Goal: Task Accomplishment & Management: Manage account settings

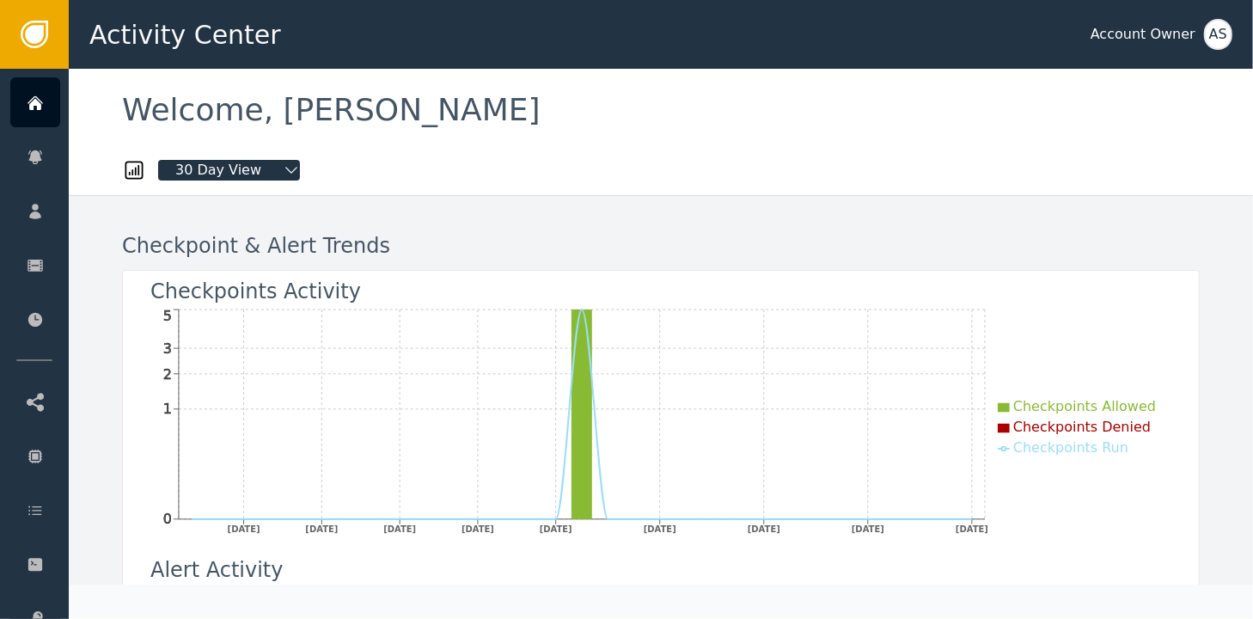
click at [1223, 34] on div "AS" at bounding box center [1218, 34] width 28 height 31
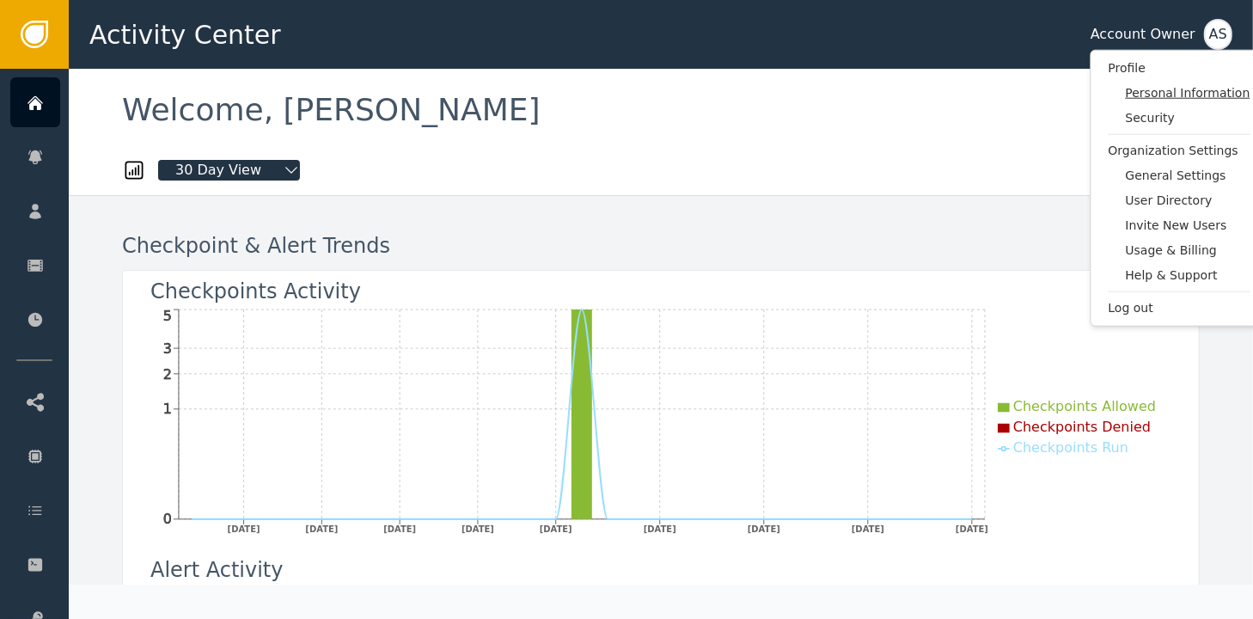
click at [1205, 91] on span "Personal Information" at bounding box center [1188, 93] width 125 height 18
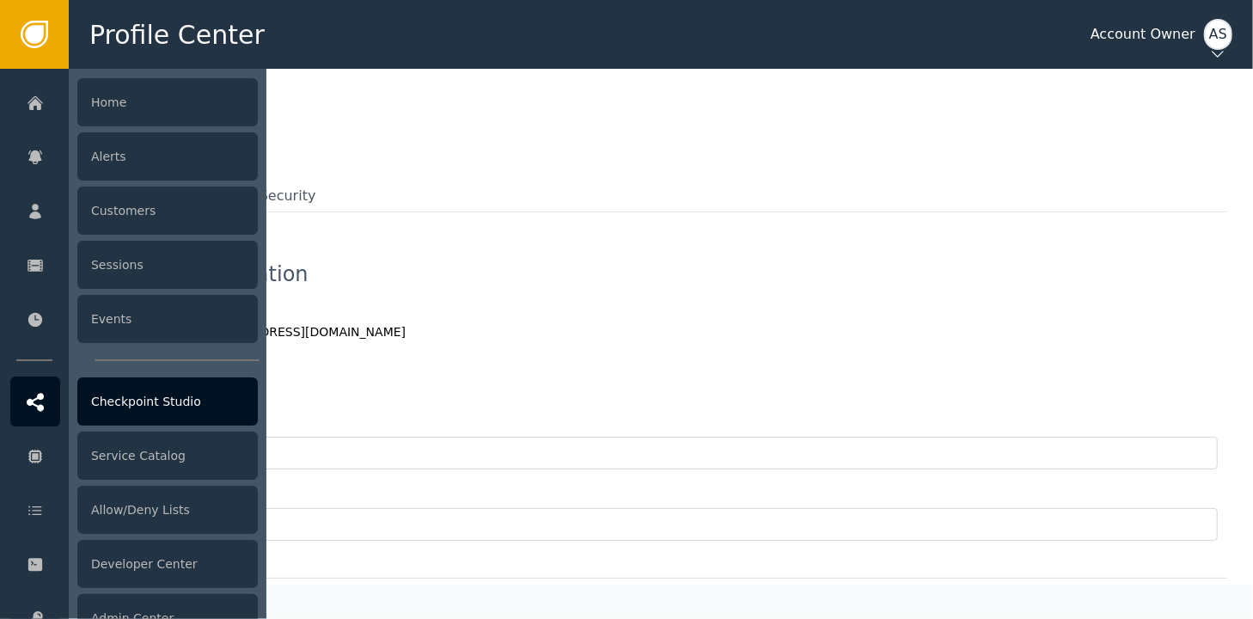
click at [35, 400] on icon at bounding box center [35, 402] width 17 height 19
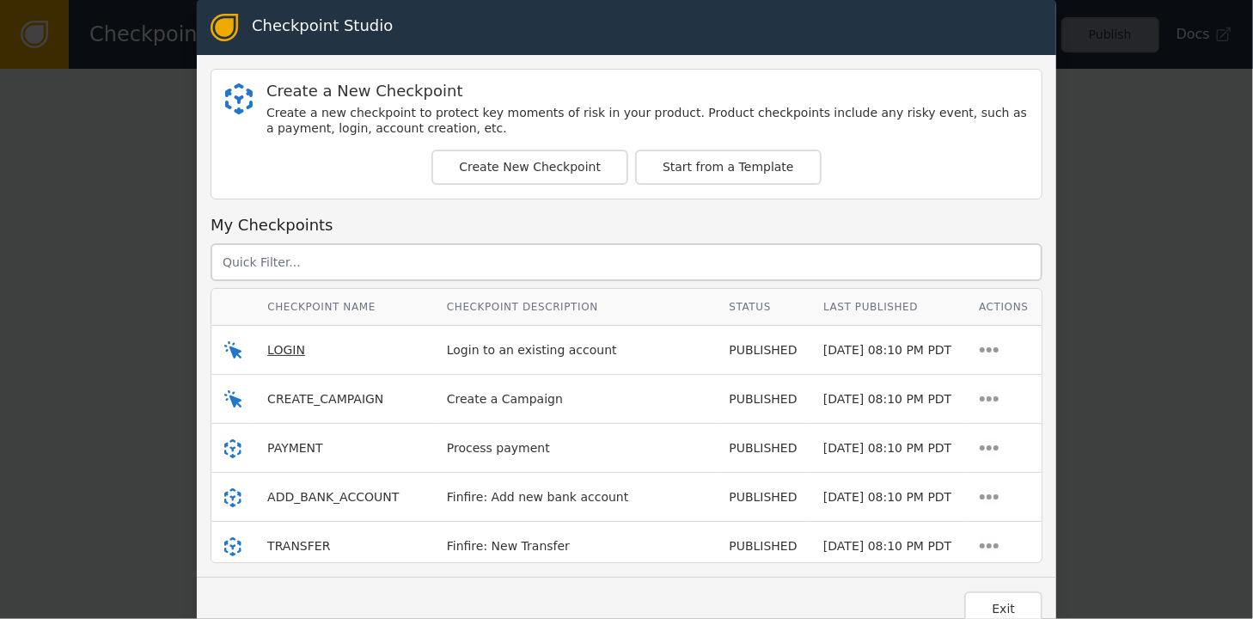
click at [284, 350] on span "LOGIN" at bounding box center [286, 350] width 38 height 14
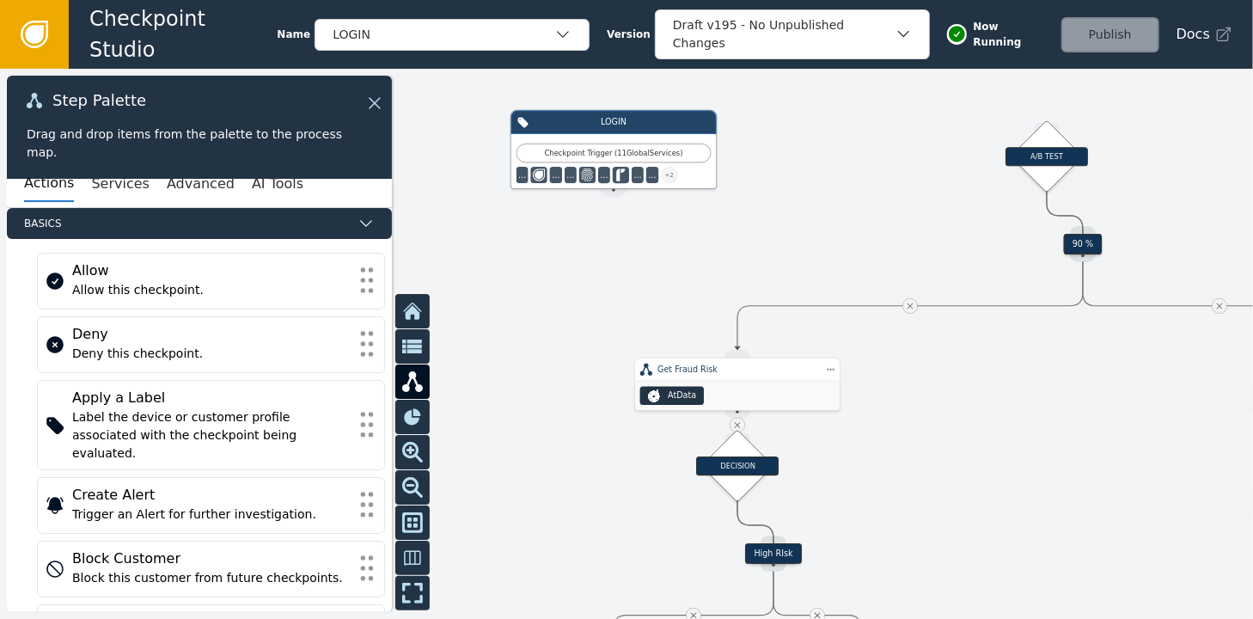
drag, startPoint x: 880, startPoint y: 221, endPoint x: 867, endPoint y: 235, distance: 18.8
click at [867, 235] on div at bounding box center [626, 344] width 1253 height 550
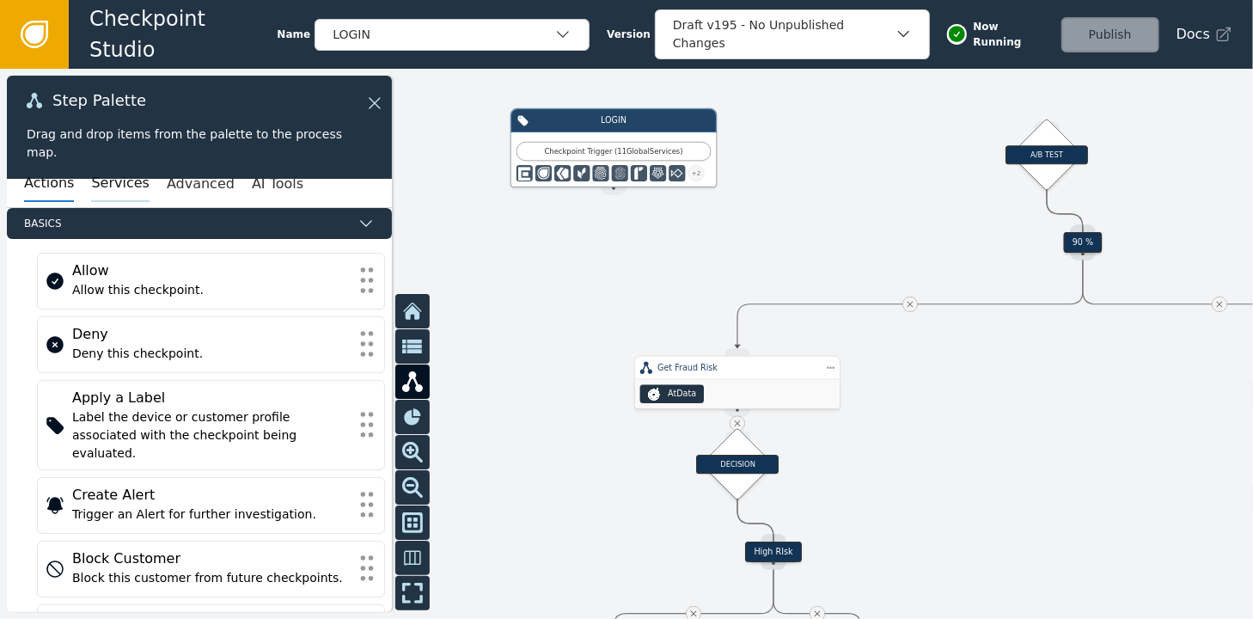
click at [115, 176] on button "Services" at bounding box center [120, 184] width 58 height 36
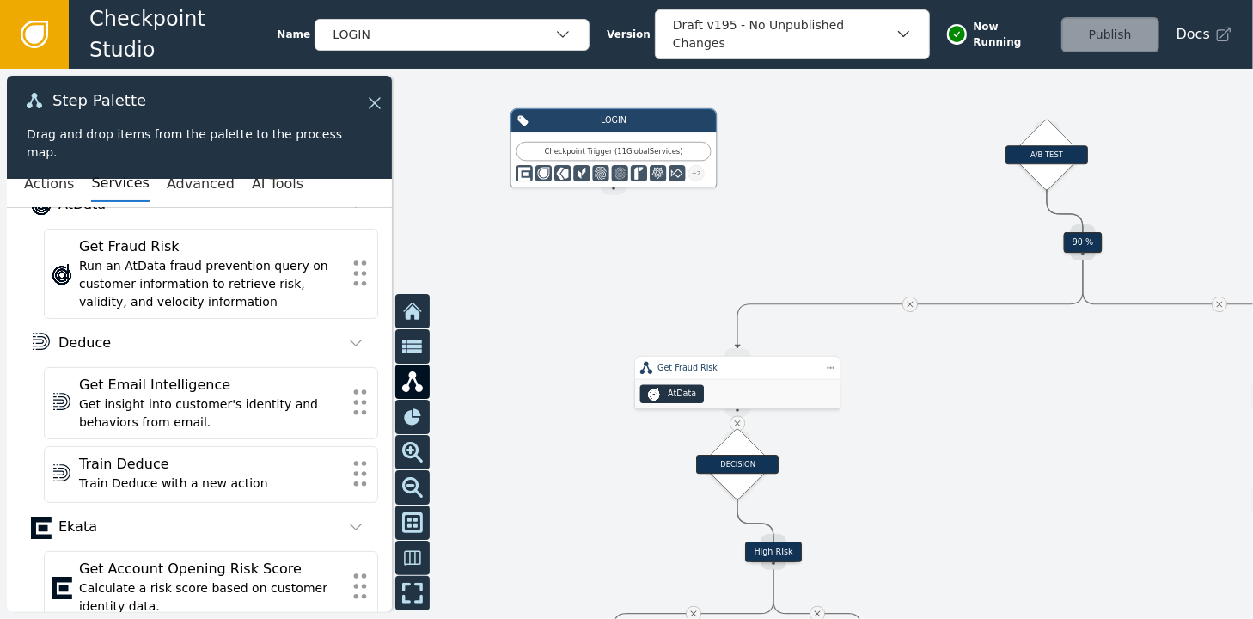
scroll to position [172, 0]
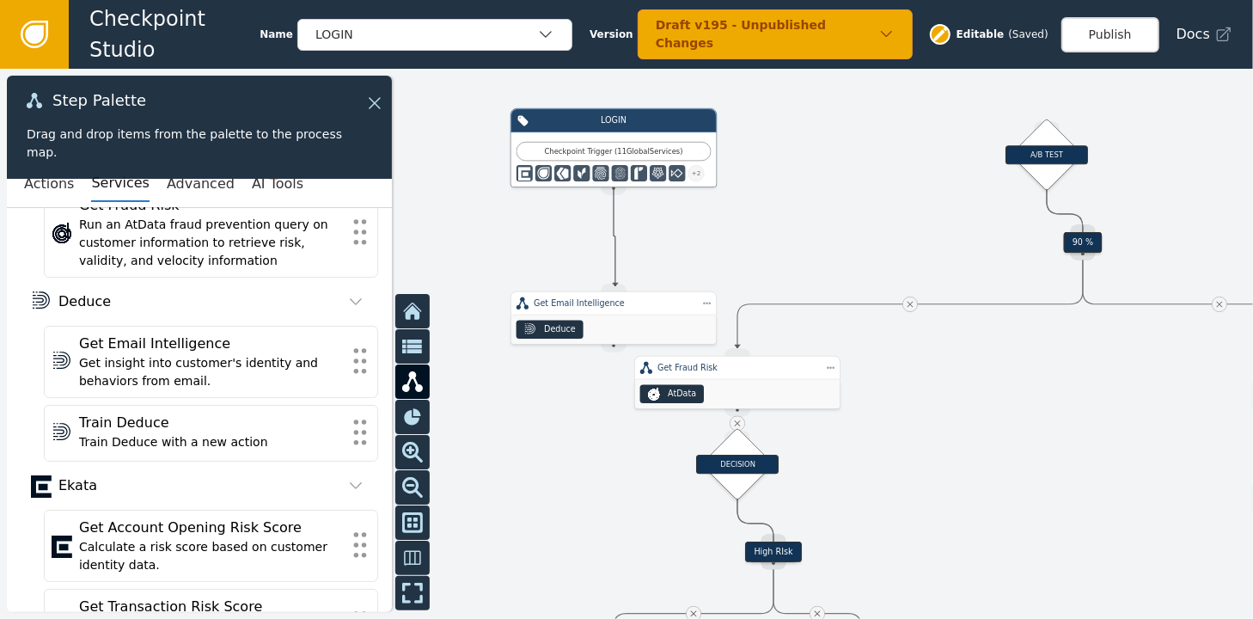
drag, startPoint x: 612, startPoint y: 184, endPoint x: 614, endPoint y: 286, distance: 102.3
click at [614, 286] on div "Target Handle for step Default Source Handle for step Target Handle for step Se…" at bounding box center [989, 273] width 752 height 330
click at [829, 35] on div "Draft v195 - Unpublished Changes" at bounding box center [767, 34] width 223 height 36
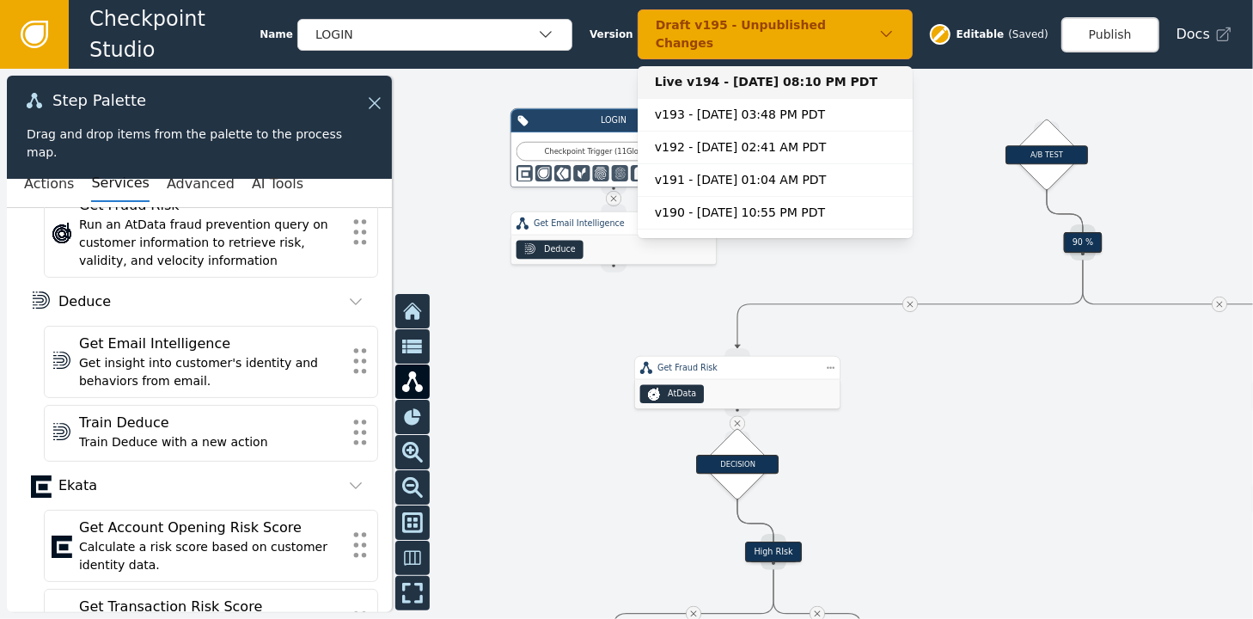
click at [762, 76] on div "Live v194 - [DATE] 08:10 PM PDT" at bounding box center [775, 82] width 241 height 18
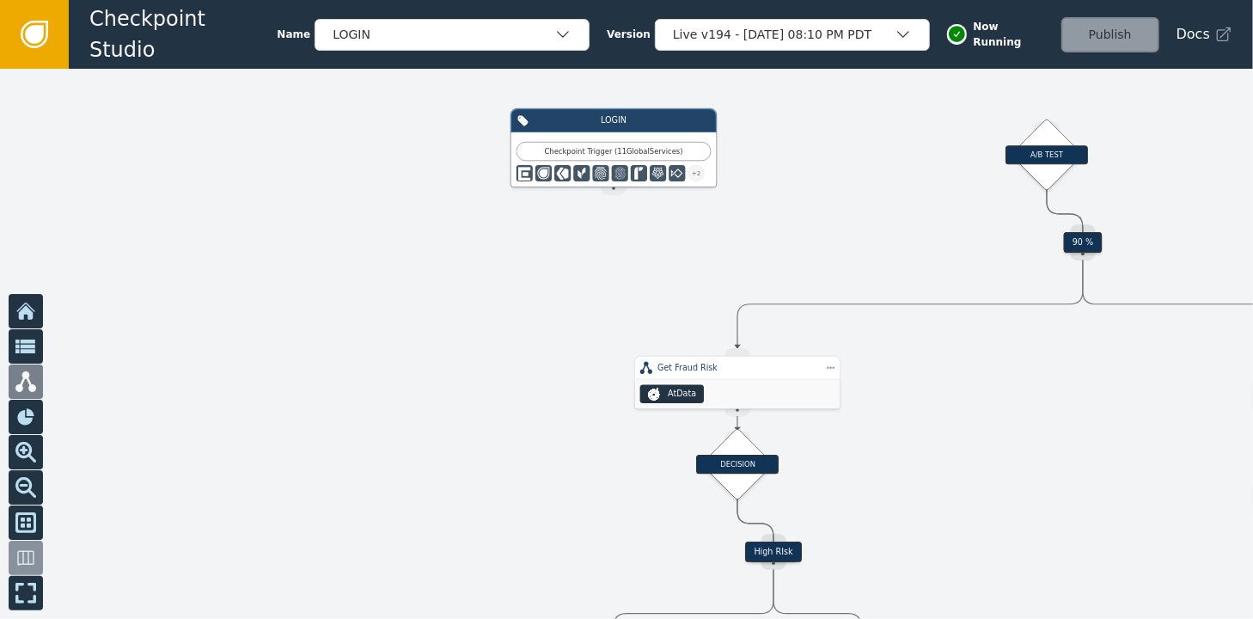
click at [38, 29] on icon at bounding box center [34, 34] width 19 height 19
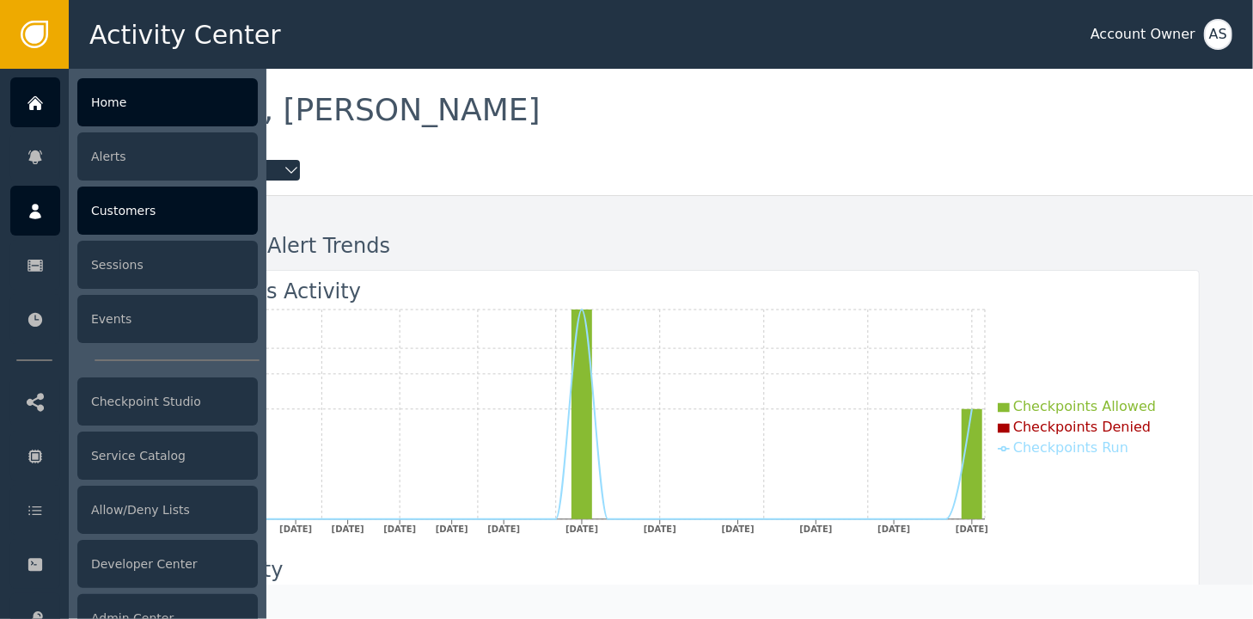
click at [114, 209] on div "Customers" at bounding box center [167, 210] width 180 height 48
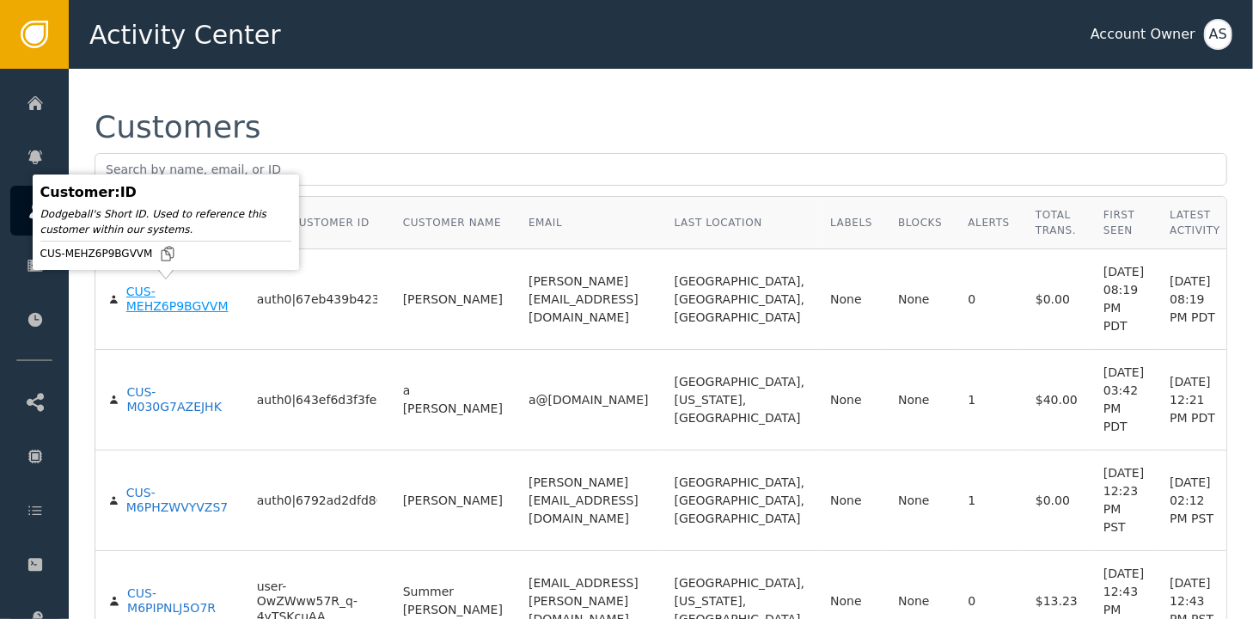
click at [140, 296] on div "CUS-MEHZ6P9BGVVM" at bounding box center [178, 299] width 105 height 30
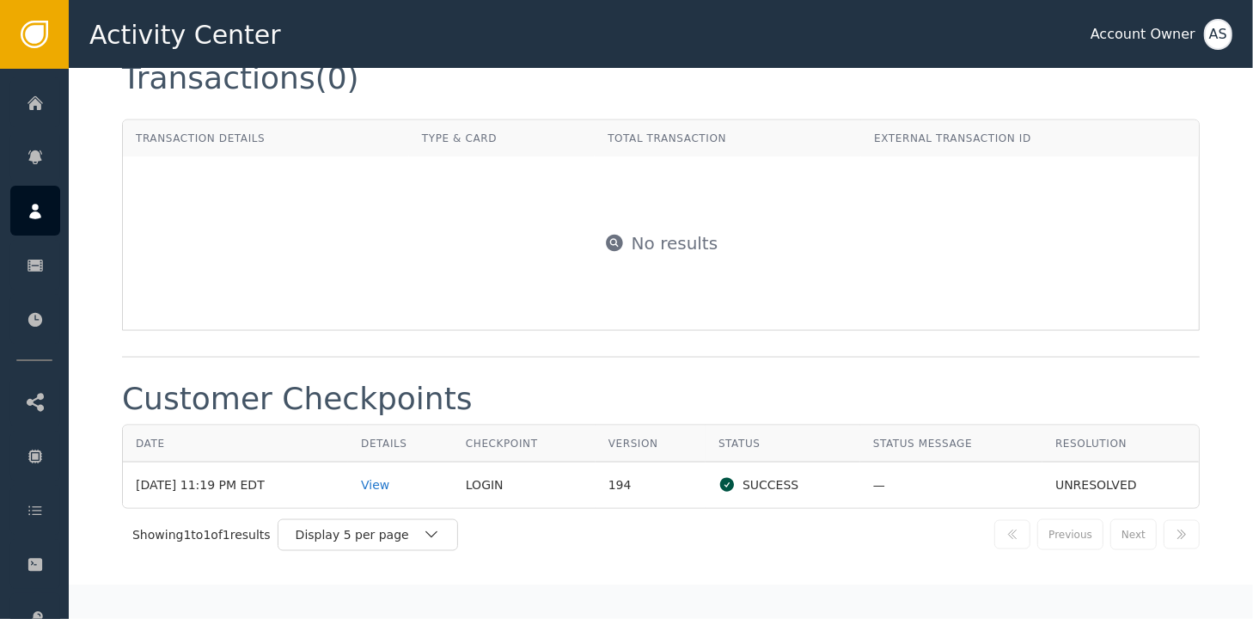
scroll to position [1718, 0]
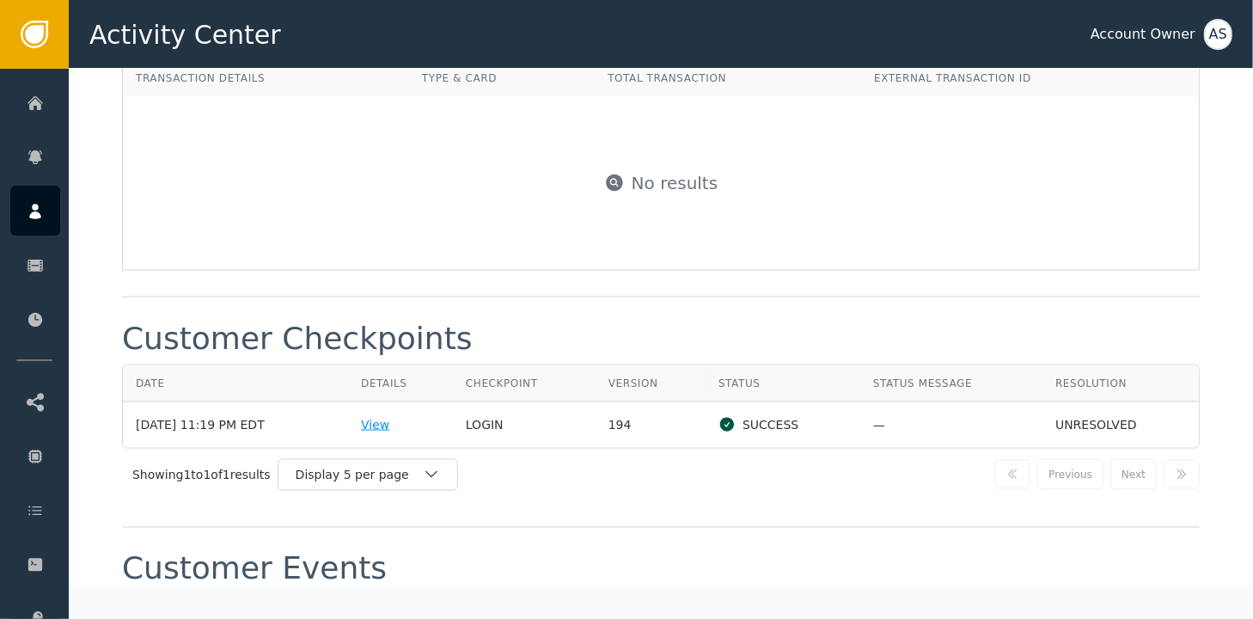
click at [387, 416] on div "View" at bounding box center [400, 425] width 79 height 18
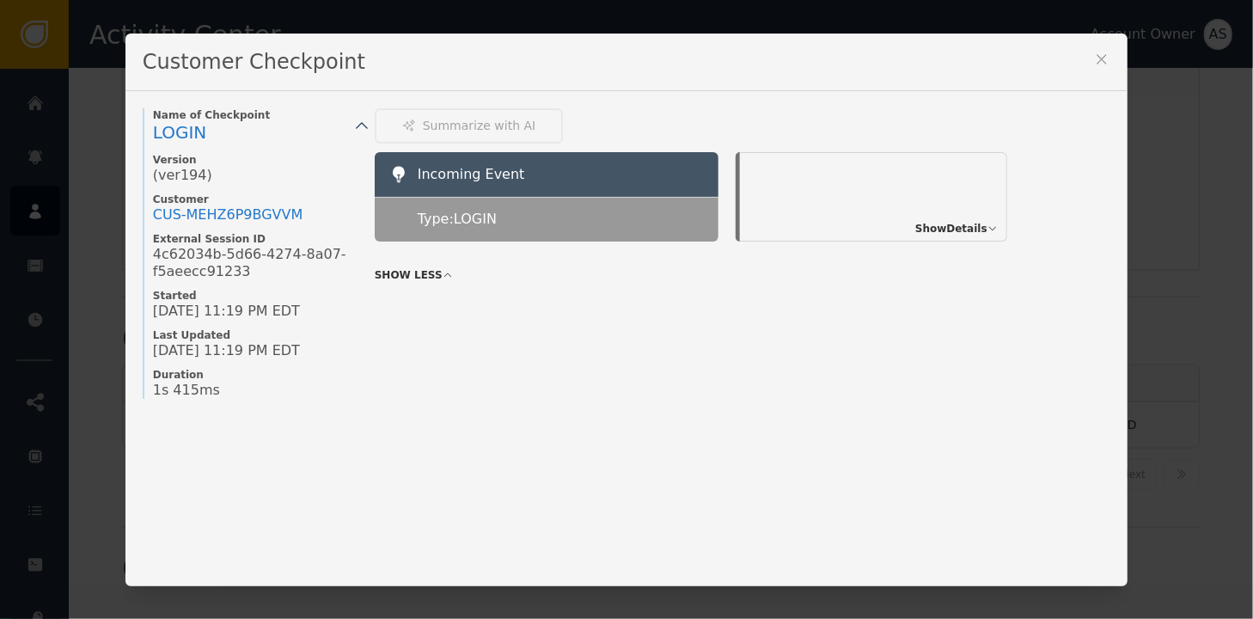
click at [1095, 55] on icon at bounding box center [1101, 59] width 17 height 17
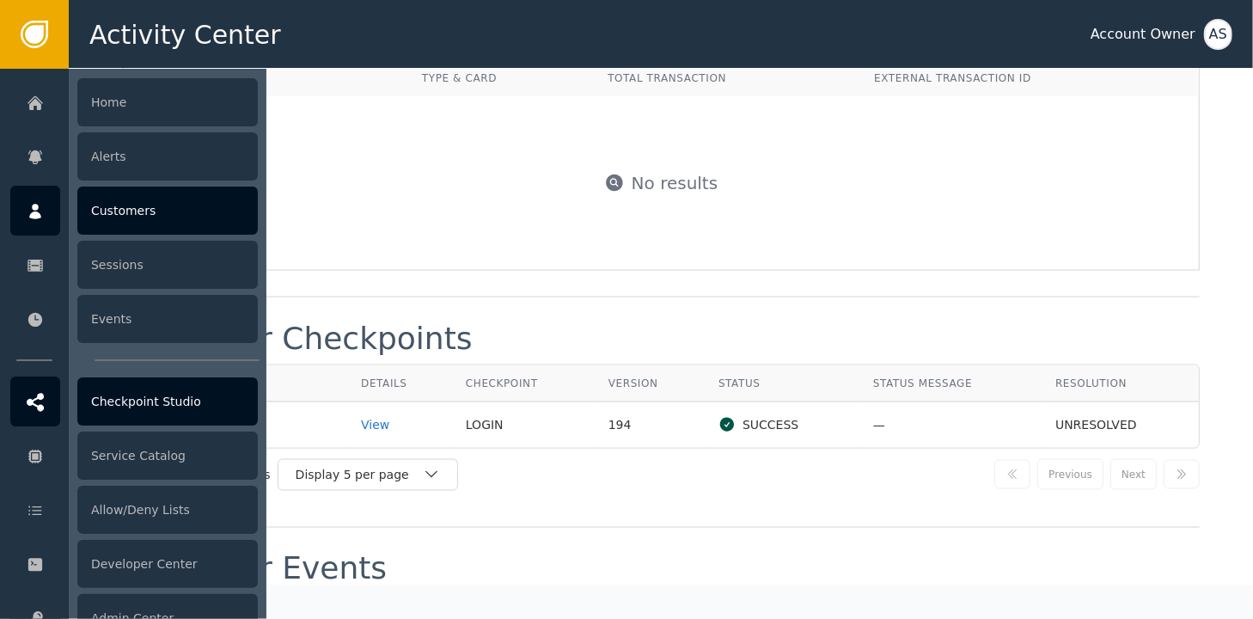
click at [132, 396] on div "Checkpoint Studio" at bounding box center [167, 401] width 180 height 48
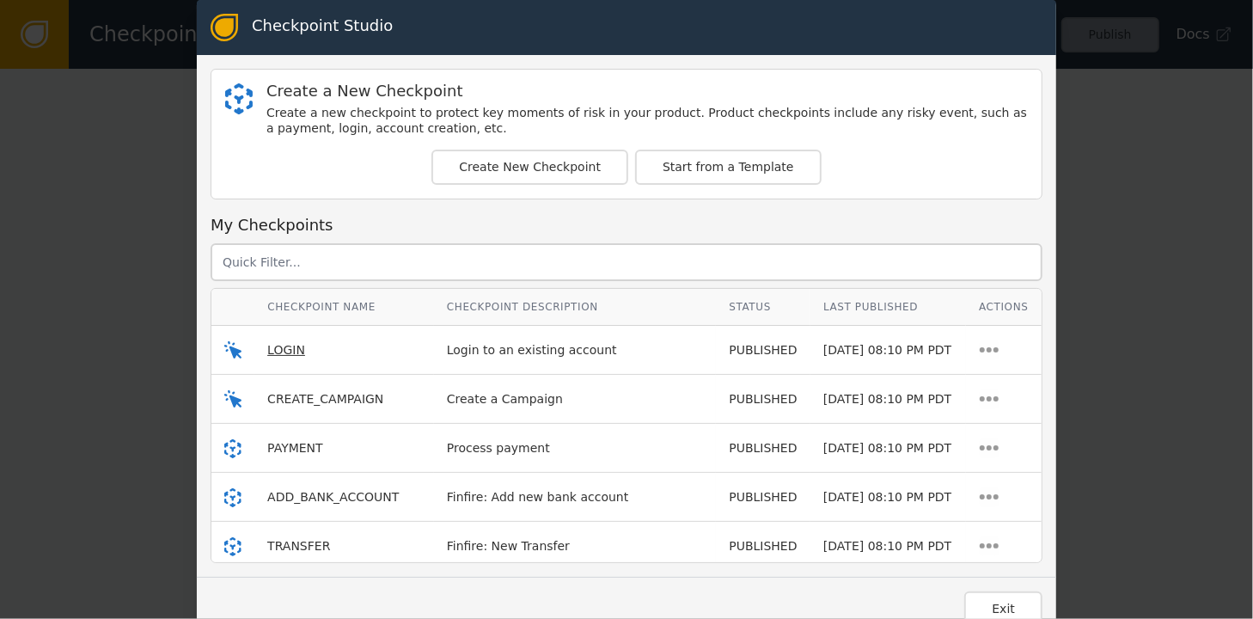
click at [284, 347] on span "LOGIN" at bounding box center [286, 350] width 38 height 14
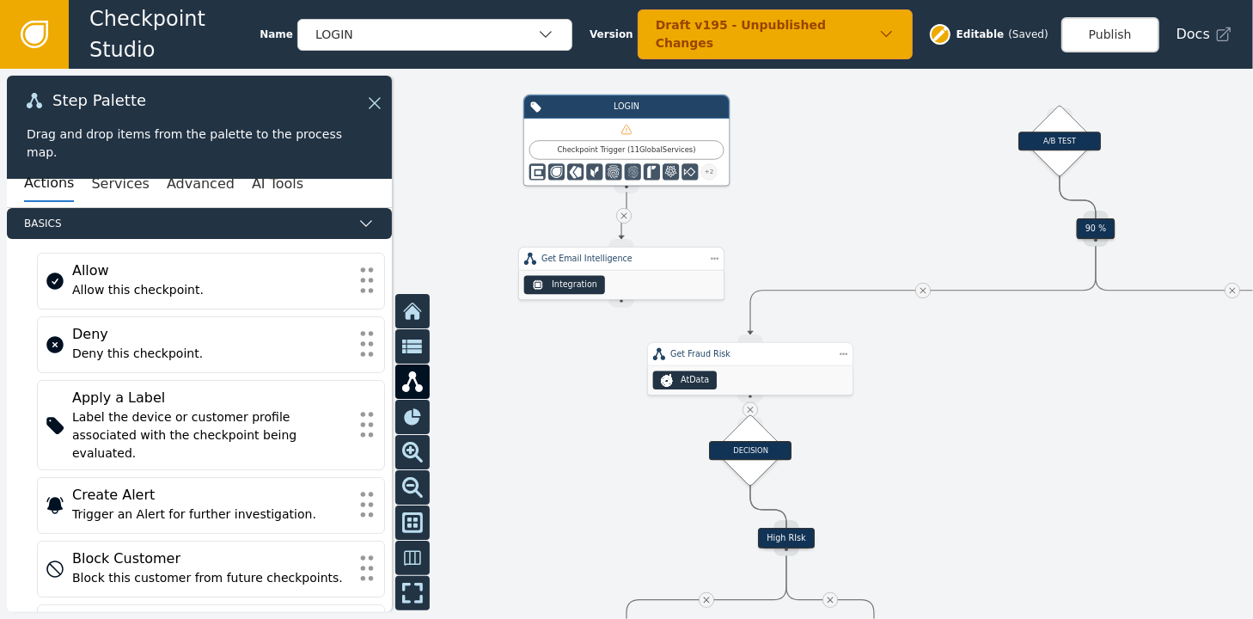
drag, startPoint x: 612, startPoint y: 219, endPoint x: 607, endPoint y: 266, distance: 47.5
click at [607, 266] on div "Get Email Intelligence Integration" at bounding box center [621, 273] width 206 height 53
click at [1107, 31] on button "Publish" at bounding box center [1110, 34] width 98 height 35
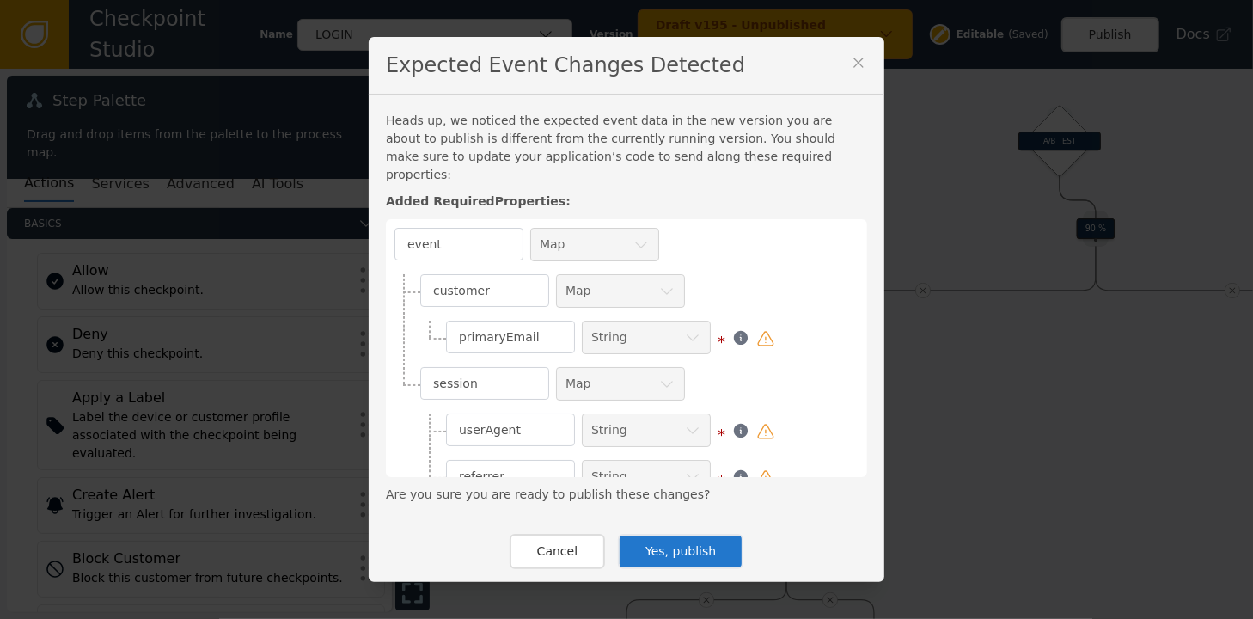
click at [662, 534] on button "Yes, publish" at bounding box center [680, 551] width 125 height 35
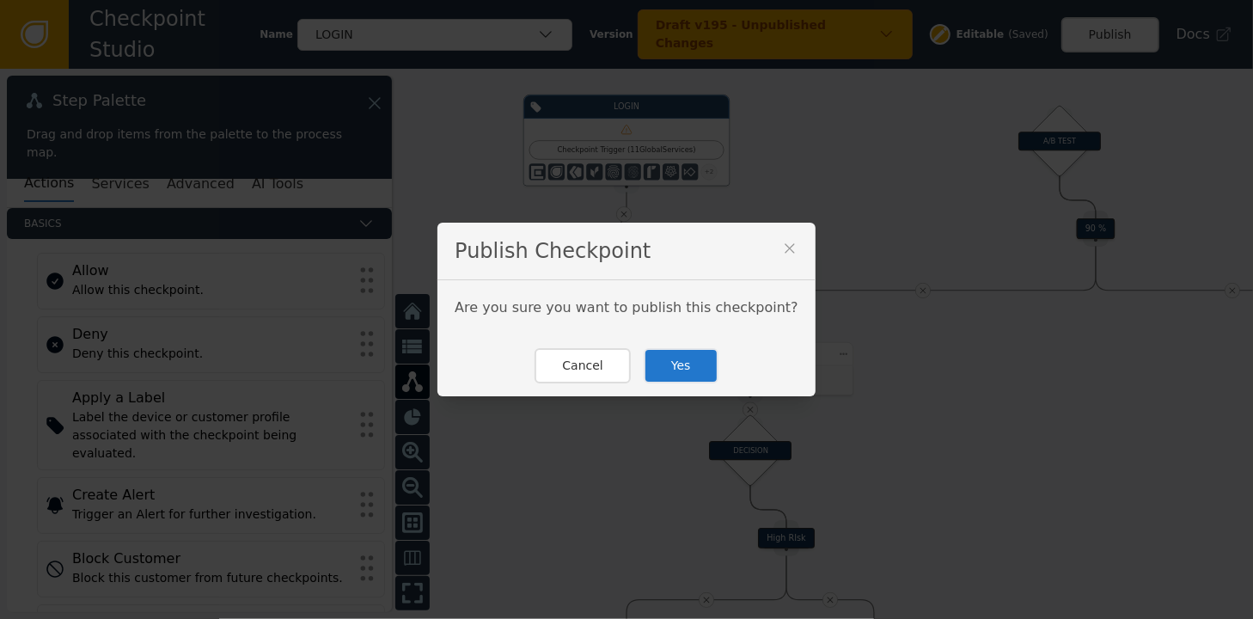
click at [674, 363] on button "Yes" at bounding box center [681, 365] width 75 height 35
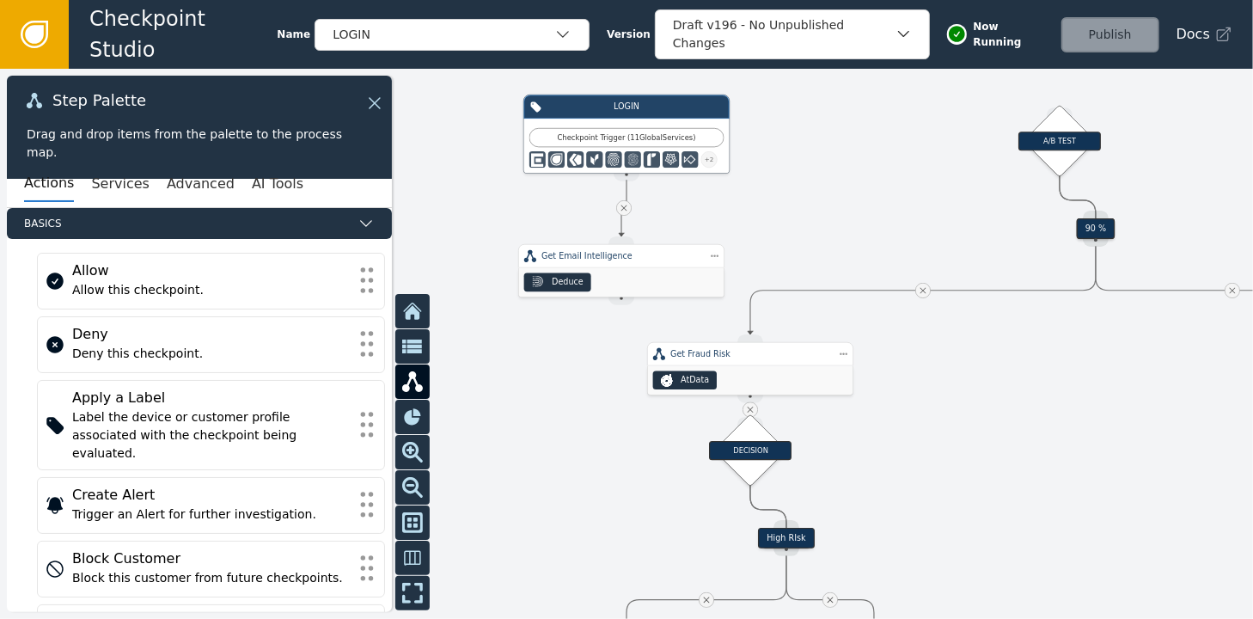
click at [34, 34] on icon at bounding box center [34, 34] width 19 height 19
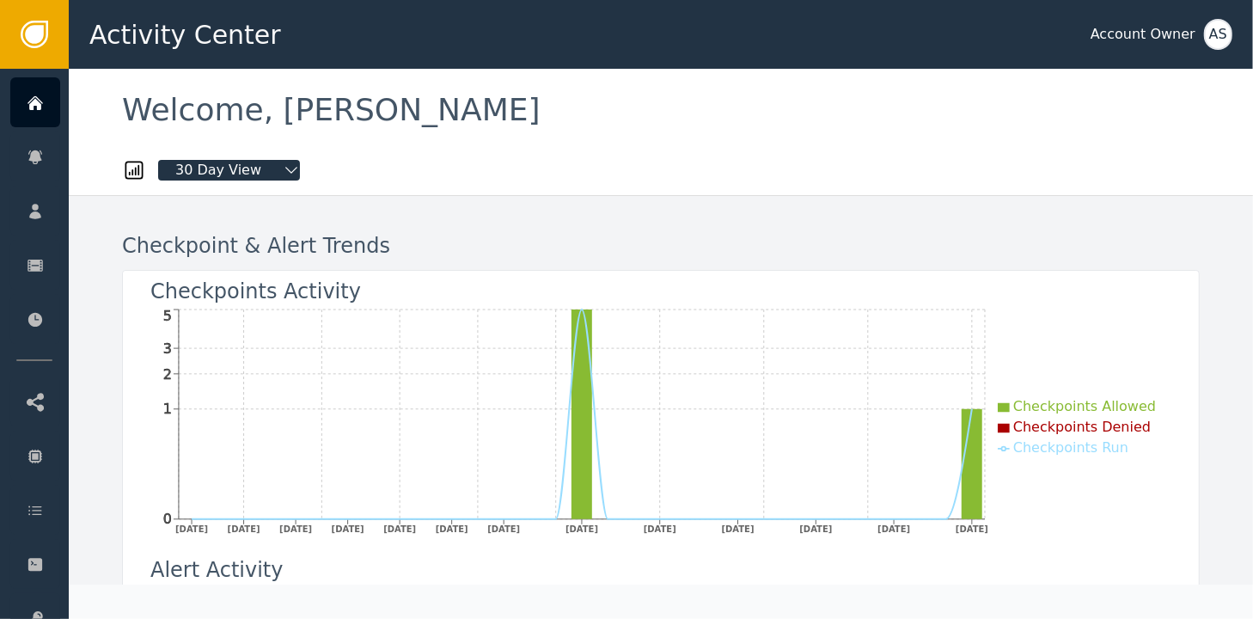
click at [1208, 35] on div "AS" at bounding box center [1218, 34] width 28 height 31
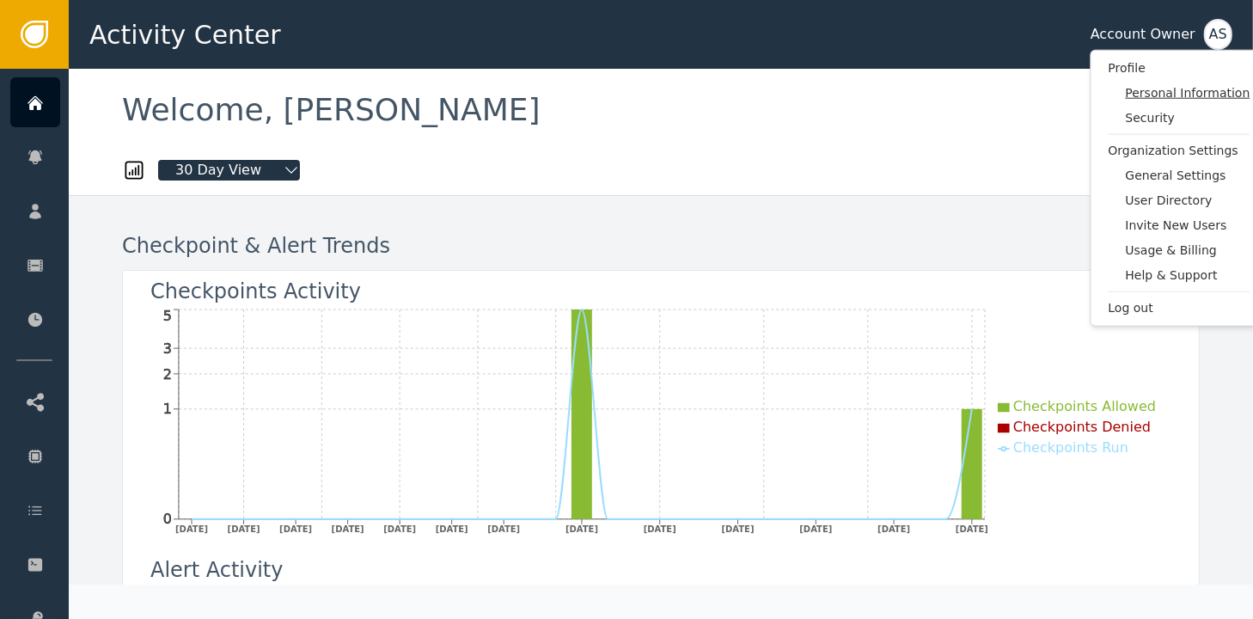
click at [1151, 96] on span "Personal Information" at bounding box center [1188, 93] width 125 height 18
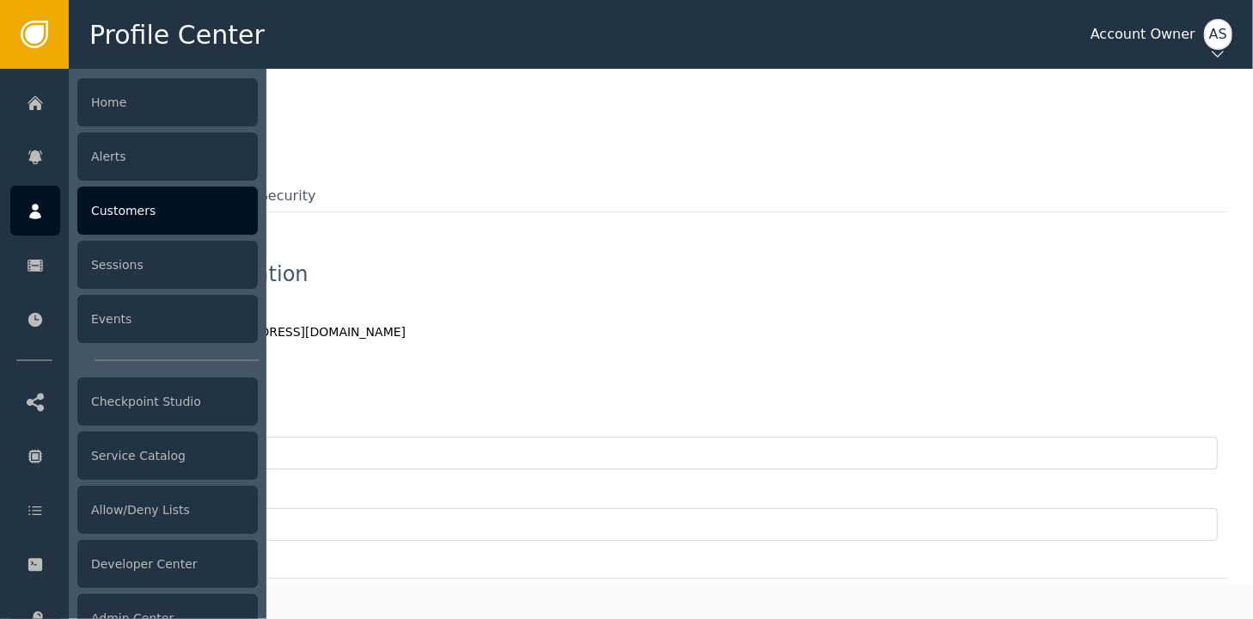
click at [90, 209] on div "Customers" at bounding box center [167, 210] width 180 height 48
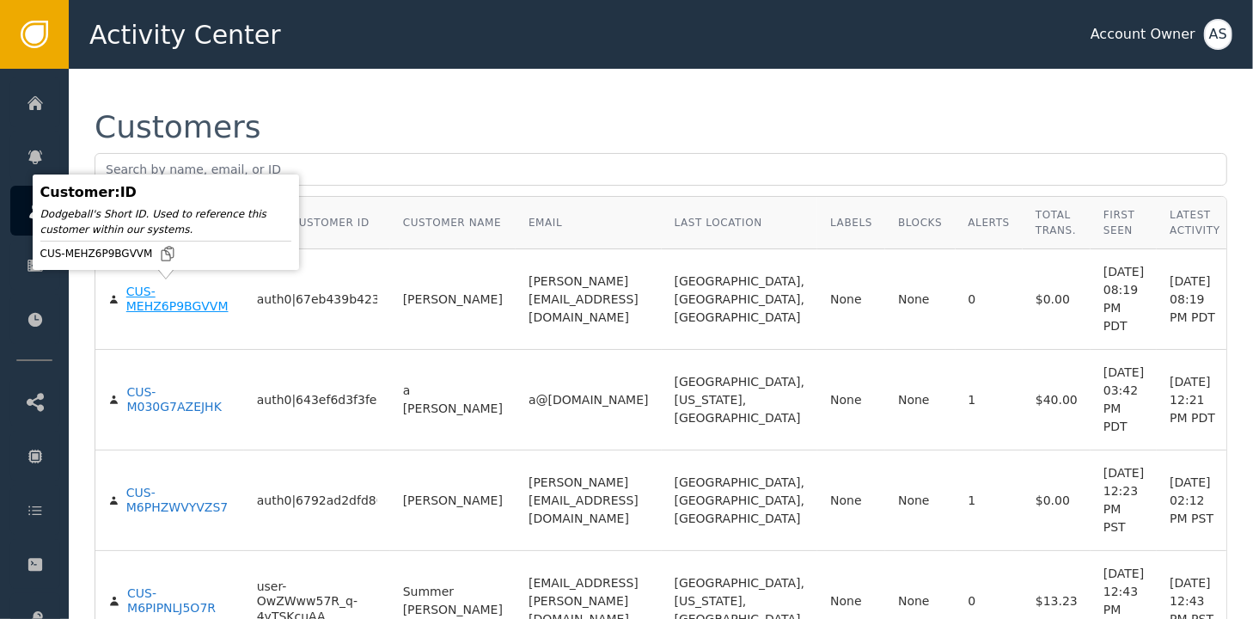
click at [139, 302] on div "CUS-MEHZ6P9BGVVM" at bounding box center [178, 299] width 105 height 30
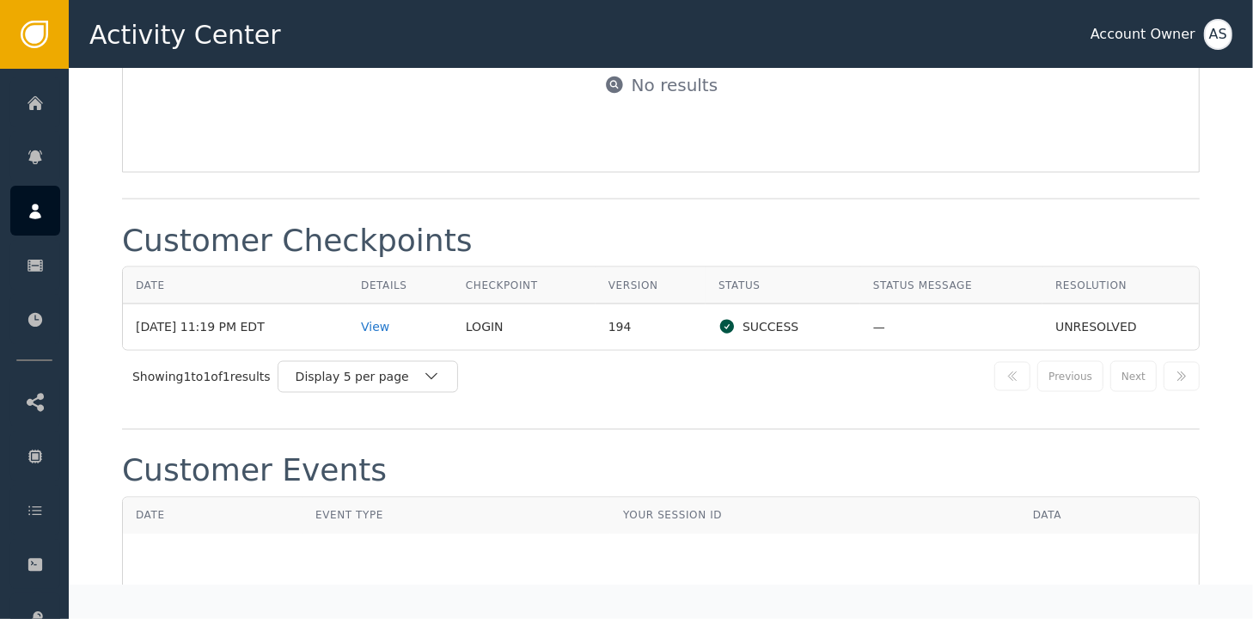
scroll to position [1890, 0]
